Goal: Navigation & Orientation: Find specific page/section

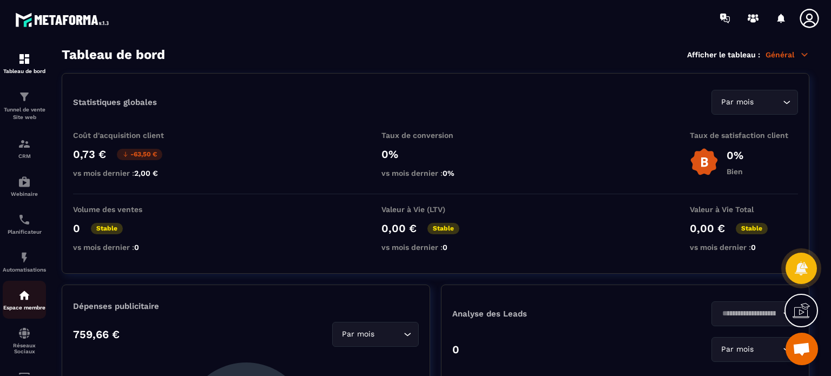
click at [24, 318] on link "Espace membre" at bounding box center [24, 300] width 43 height 38
click at [24, 226] on img at bounding box center [24, 219] width 13 height 13
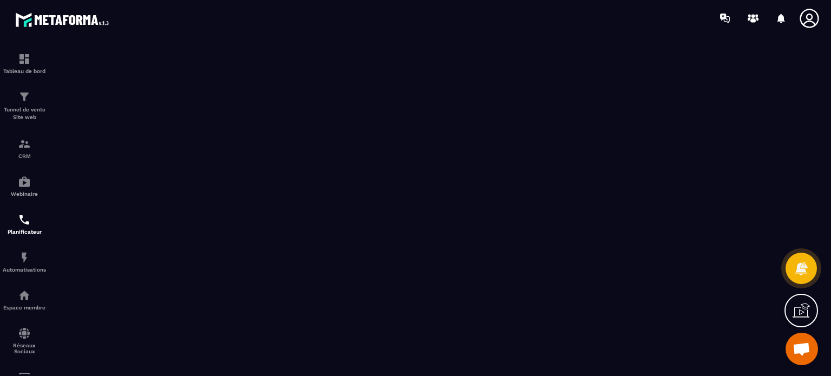
click at [794, 17] on div at bounding box center [769, 19] width 111 height 22
click at [807, 19] on icon at bounding box center [809, 18] width 19 height 19
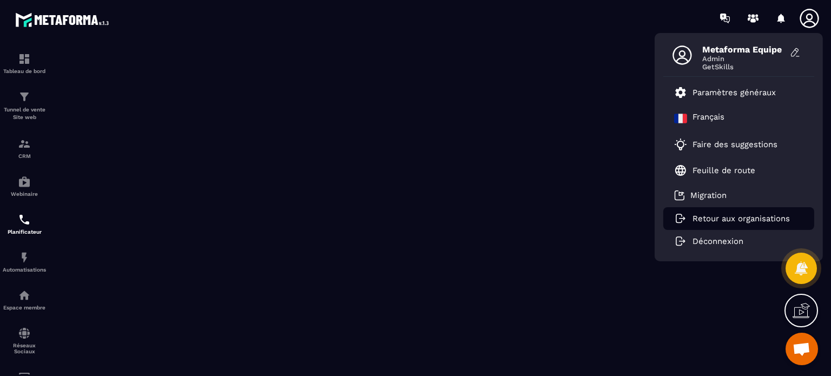
click at [721, 221] on p "Retour aux organisations" at bounding box center [740, 219] width 97 height 10
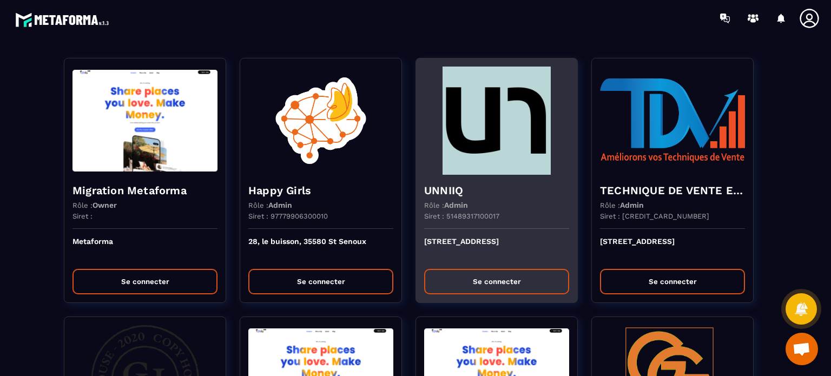
scroll to position [3070, 0]
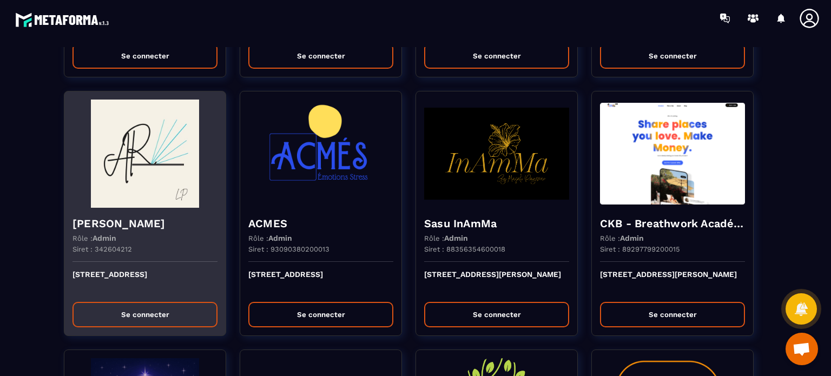
click at [166, 194] on img at bounding box center [144, 154] width 145 height 108
